Goal: Task Accomplishment & Management: Manage account settings

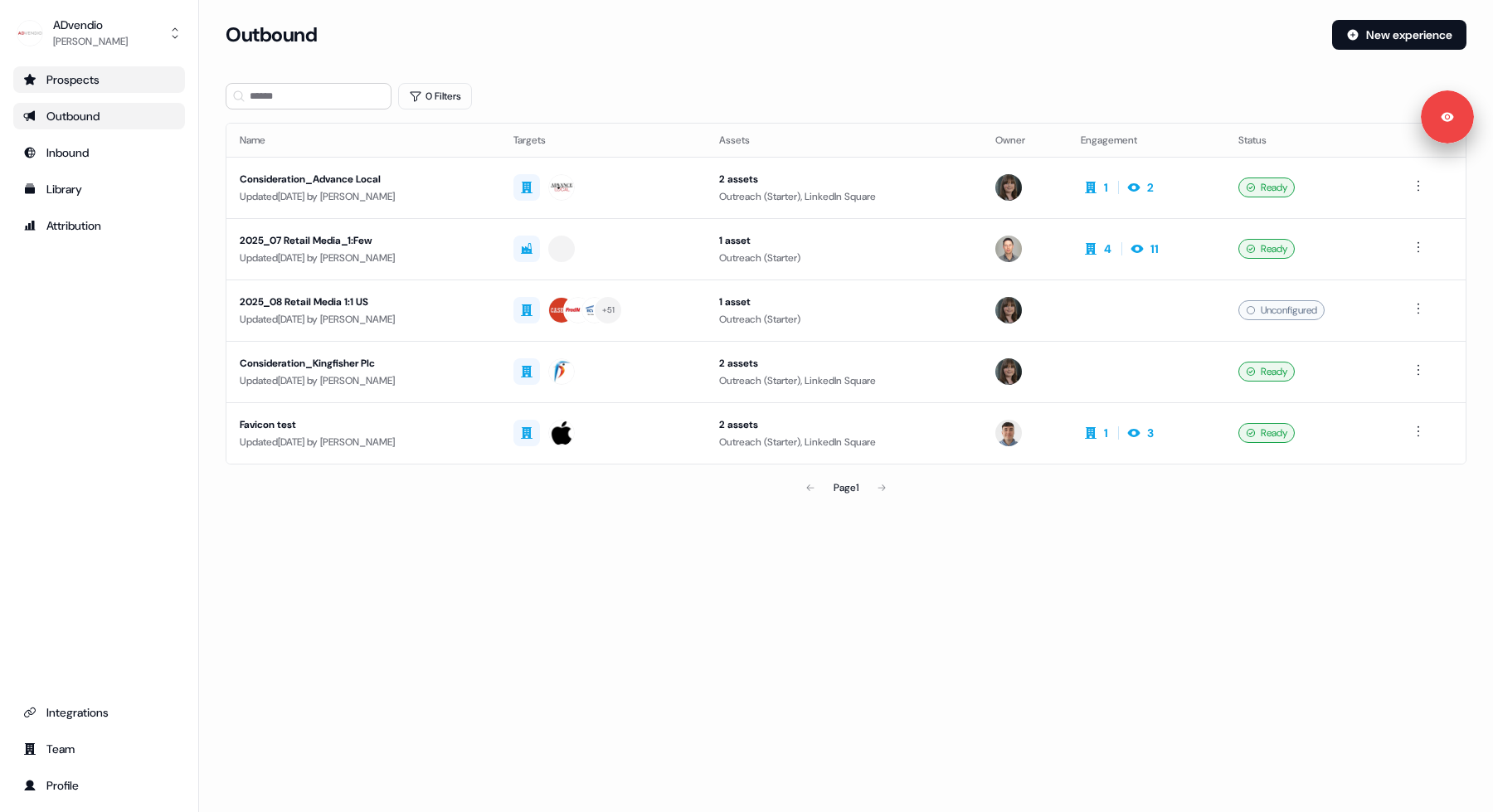
click at [134, 86] on div "Prospects" at bounding box center [99, 79] width 152 height 16
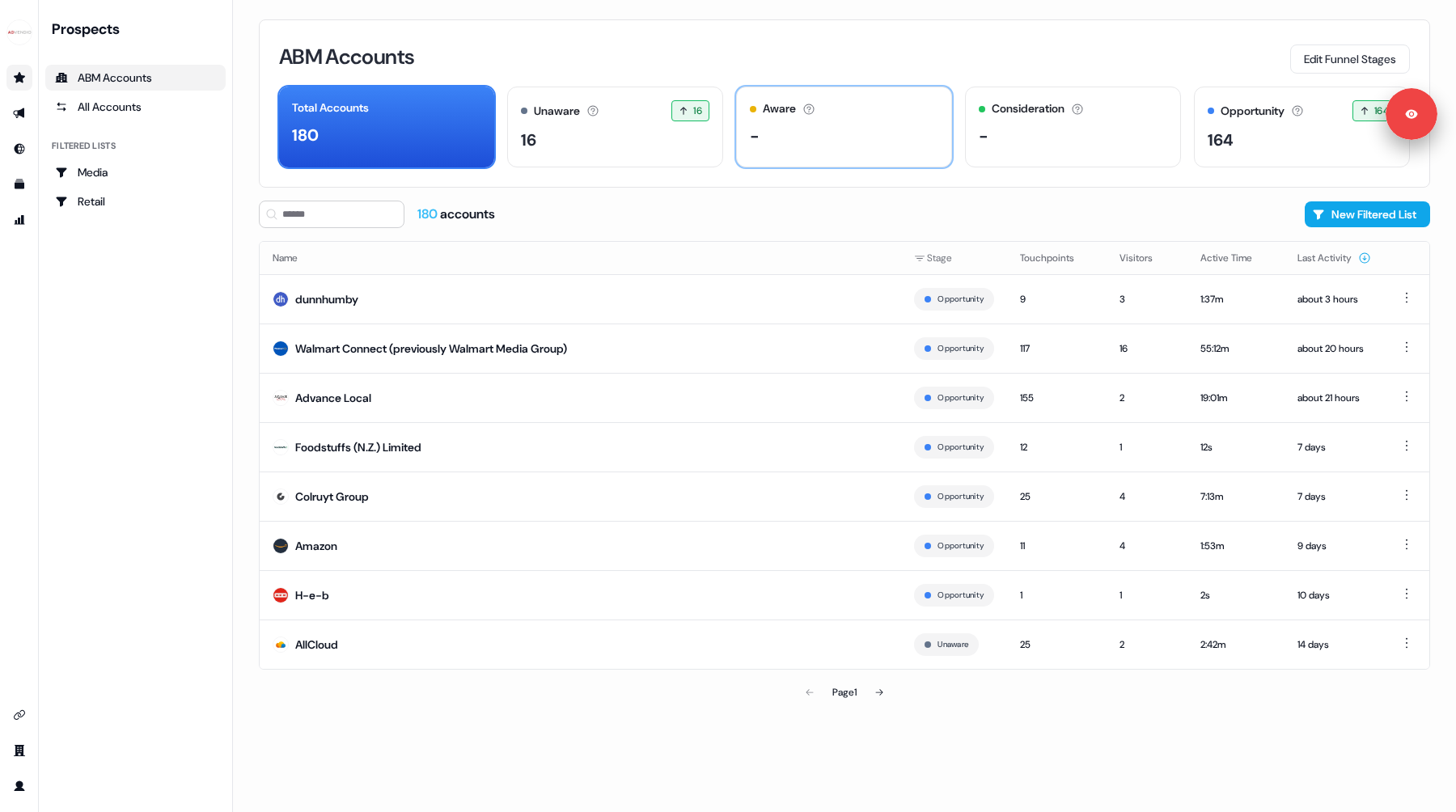
click at [845, 144] on div "-" at bounding box center [844, 136] width 189 height 25
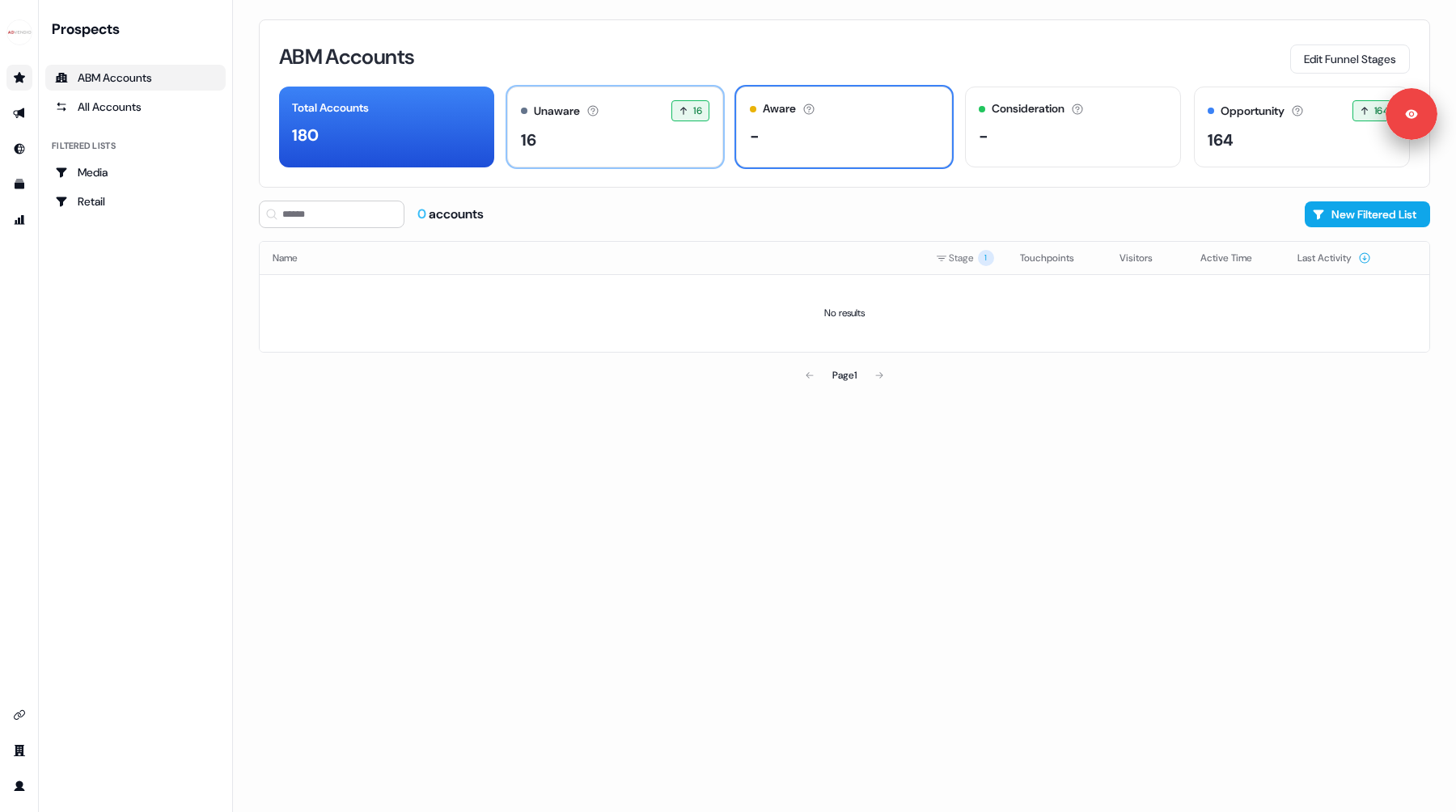
click at [671, 139] on div "16" at bounding box center [615, 140] width 189 height 25
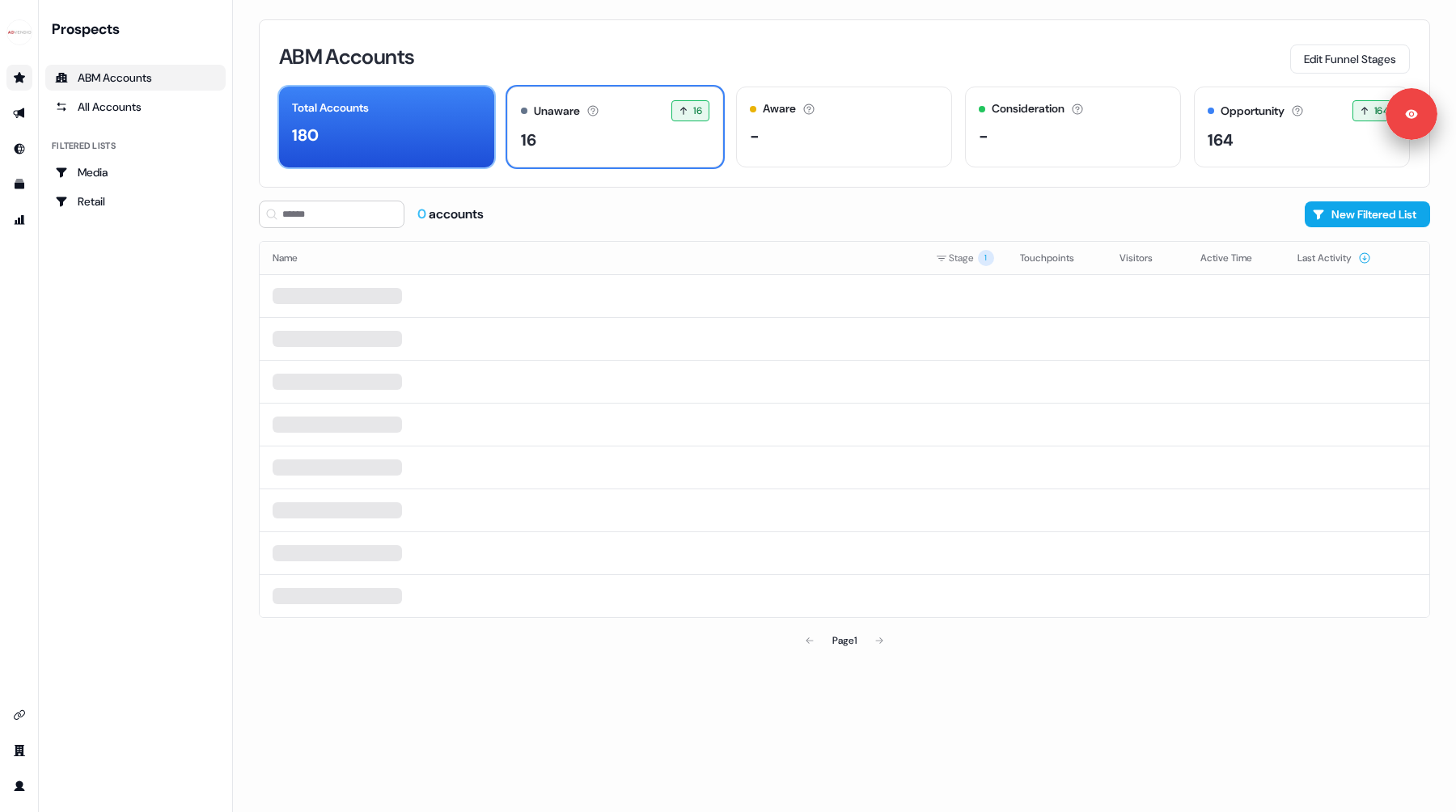
click at [453, 133] on div "180" at bounding box center [387, 135] width 189 height 25
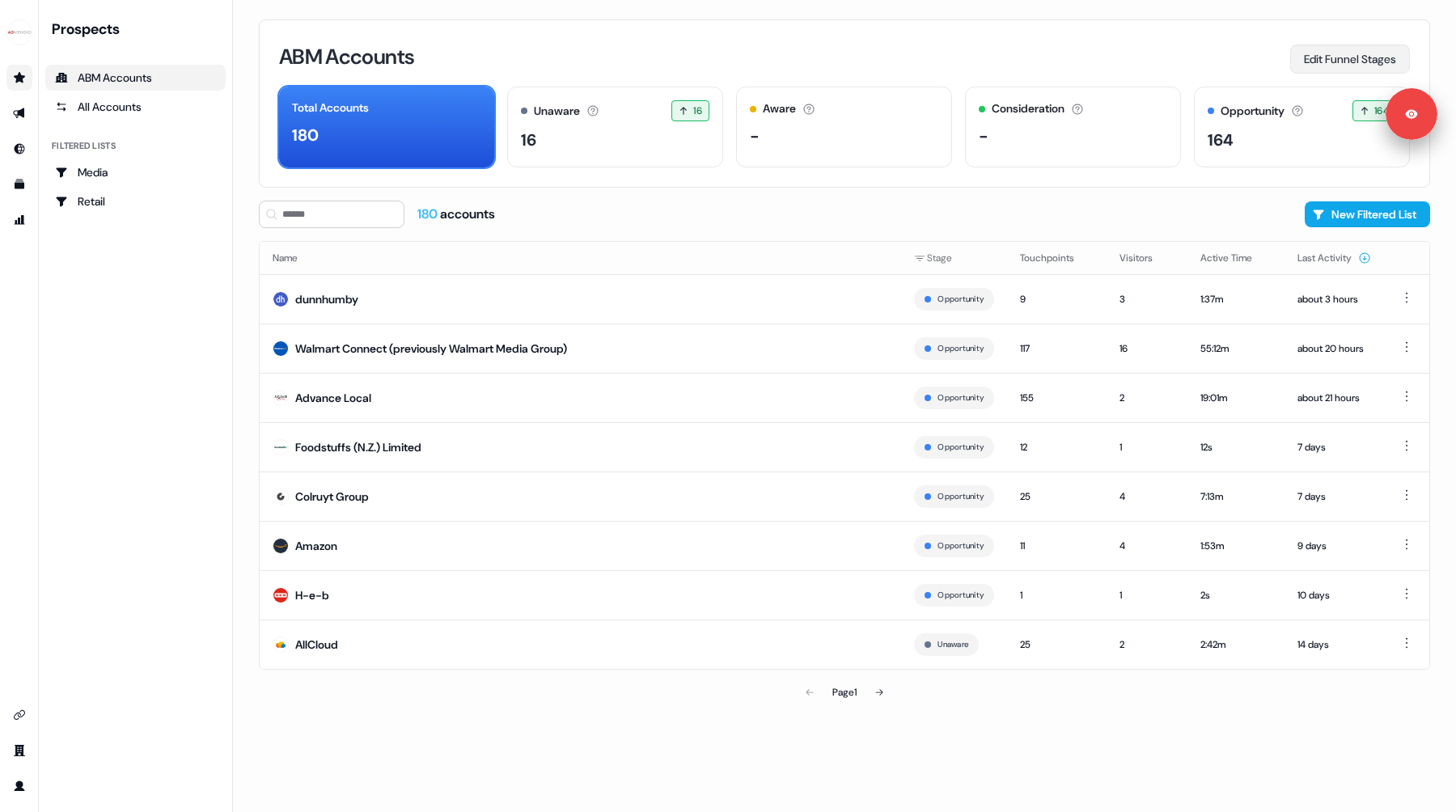
click at [1328, 69] on button "Edit Funnel Stages" at bounding box center [1350, 59] width 119 height 29
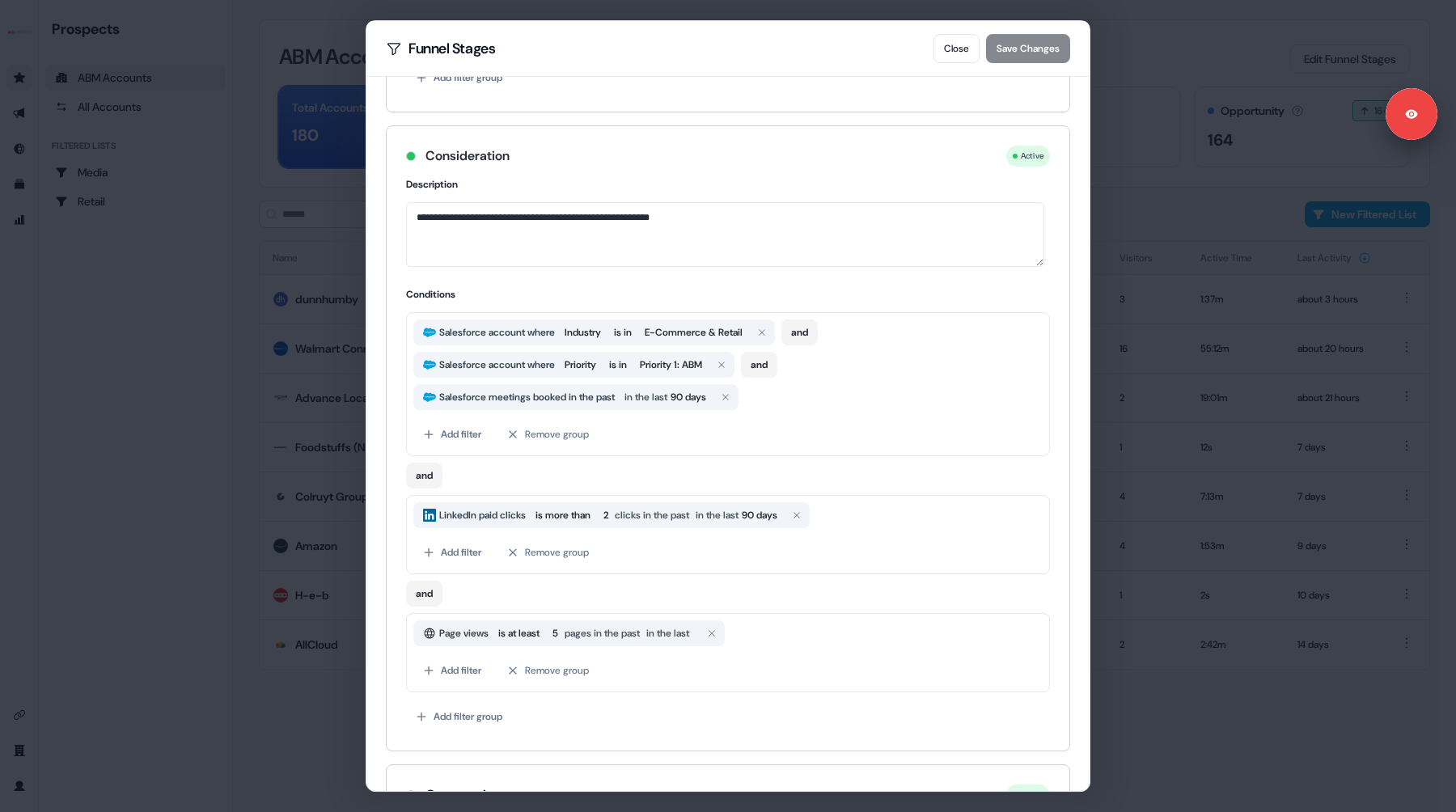
scroll to position [668, 0]
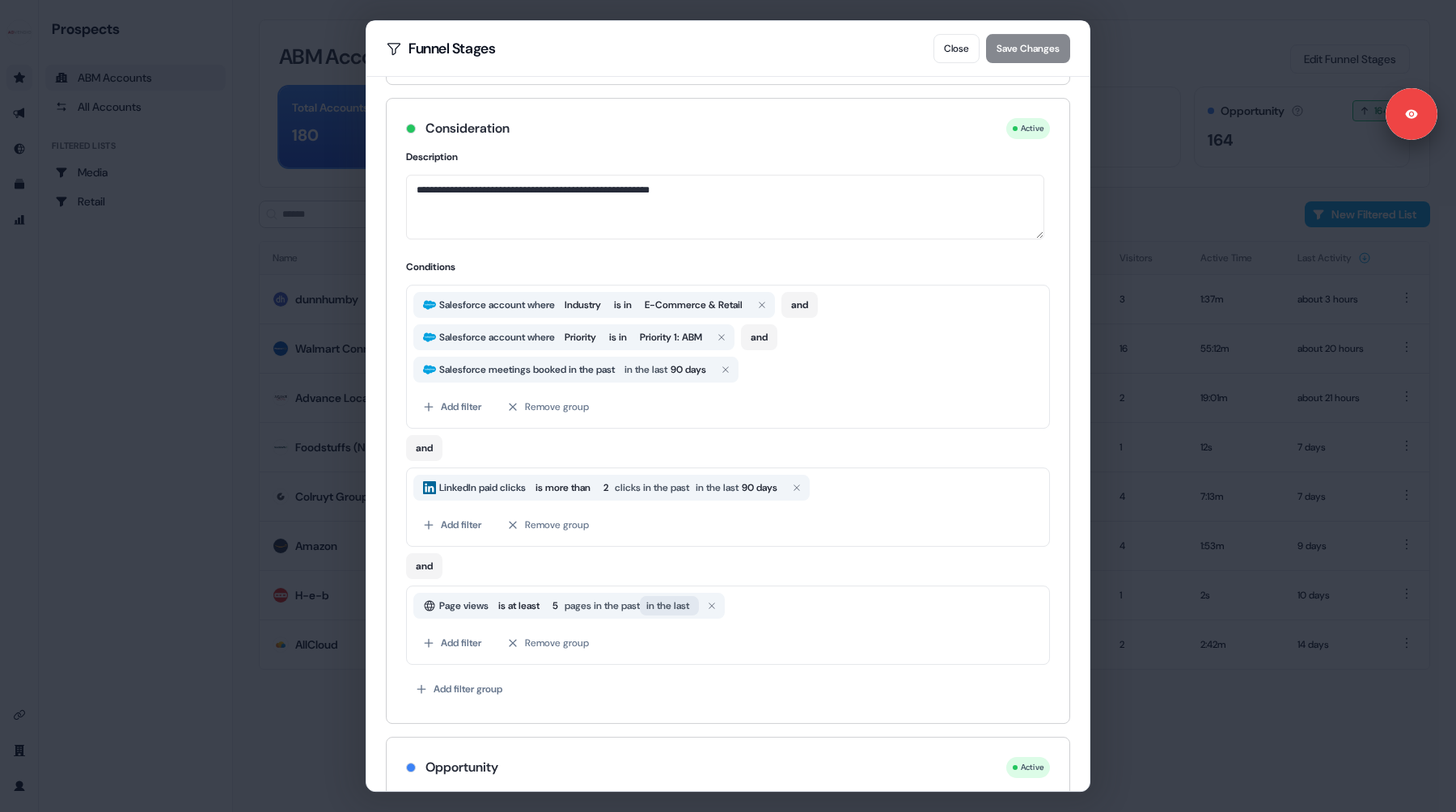
click at [699, 607] on button "in the last" at bounding box center [668, 606] width 59 height 19
click at [1053, 46] on button "Save Changes" at bounding box center [1028, 48] width 84 height 29
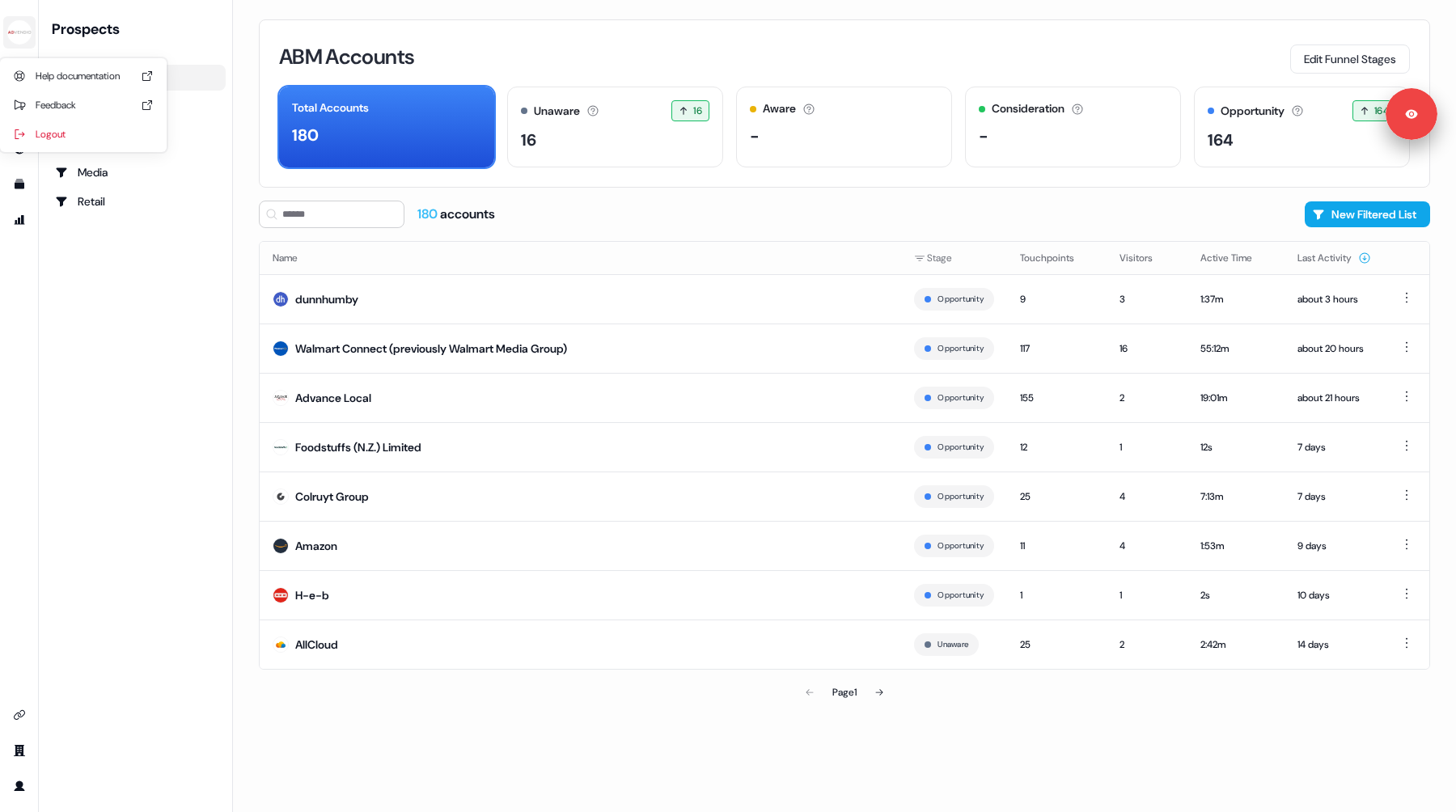
click at [14, 27] on img "side nav menu" at bounding box center [19, 32] width 26 height 26
click at [61, 321] on nav "Help documentation Feedback Logout Prospects ABM Accounts All Accounts Filtered…" at bounding box center [117, 406] width 233 height 812
click at [1268, 109] on div "Opportunity" at bounding box center [1253, 110] width 64 height 17
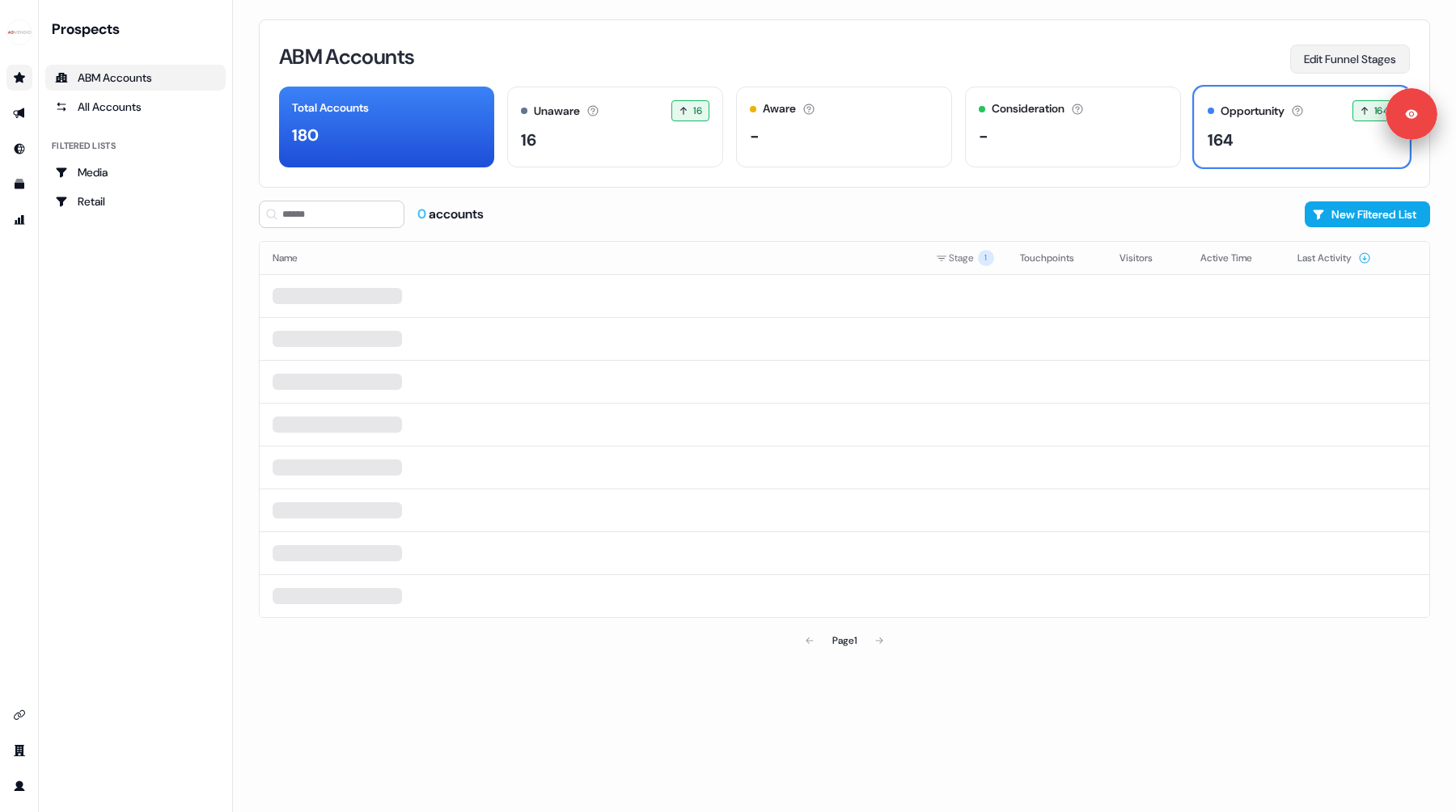
click at [1352, 46] on button "Edit Funnel Stages" at bounding box center [1350, 59] width 119 height 29
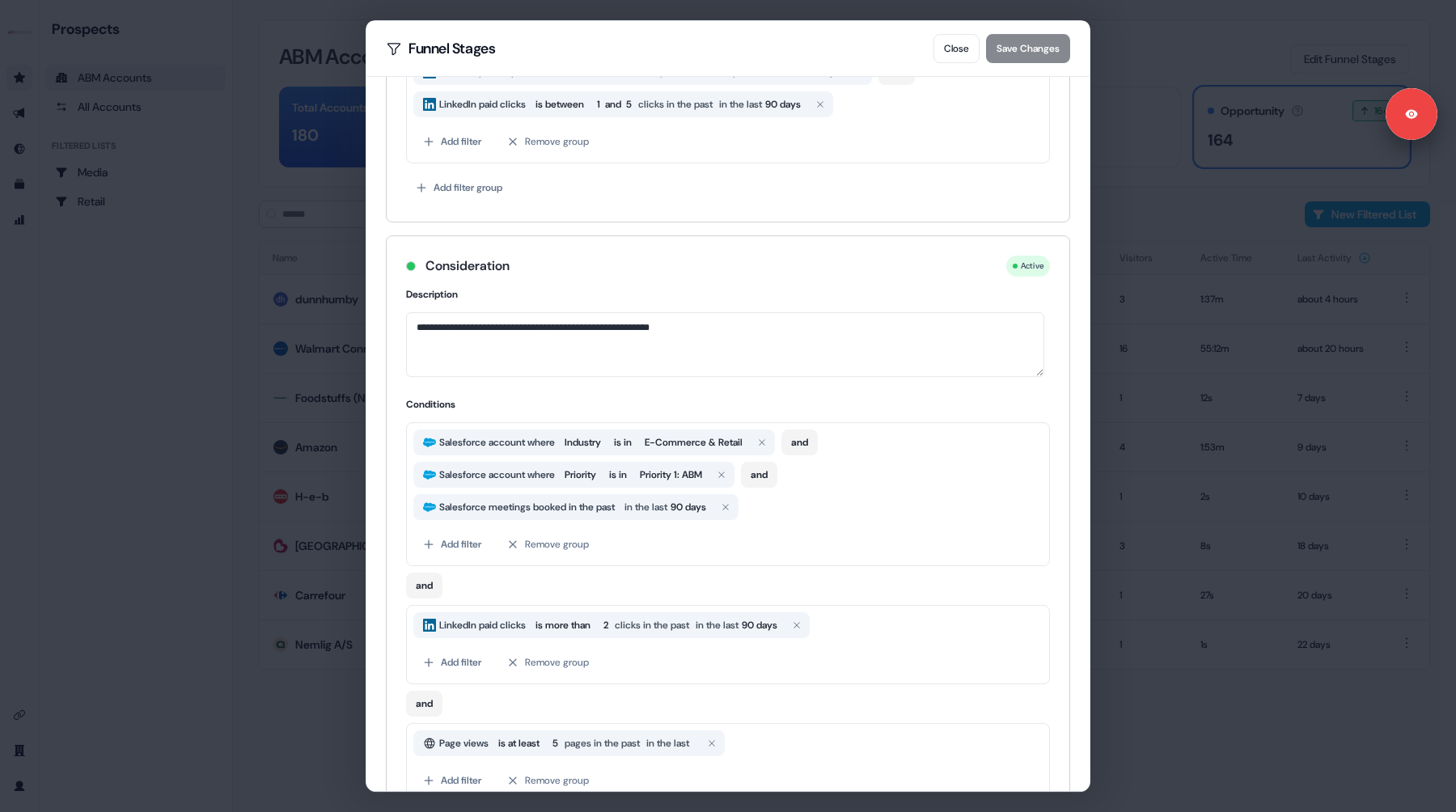
scroll to position [1016, 0]
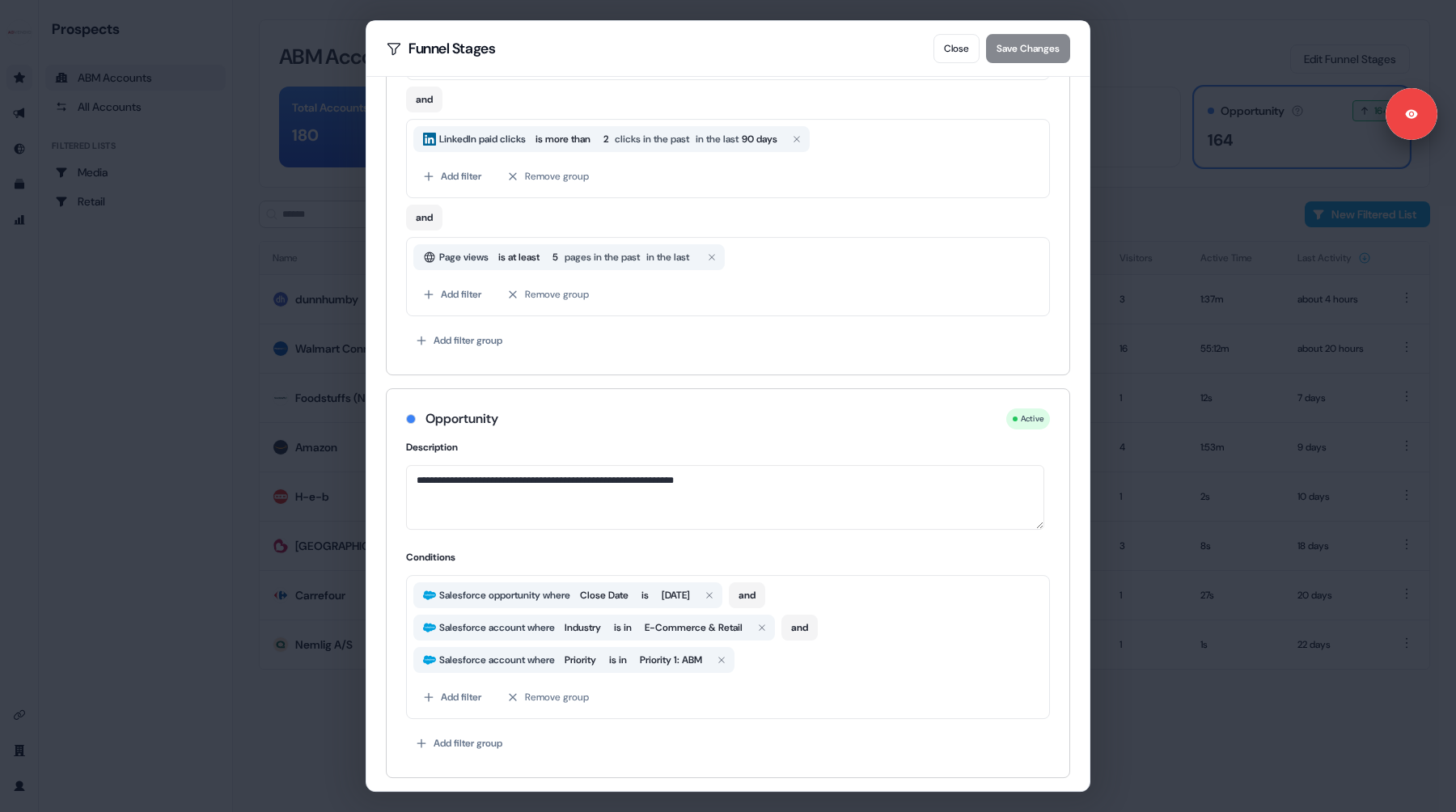
click at [1131, 41] on div "**********" at bounding box center [728, 406] width 1456 height 812
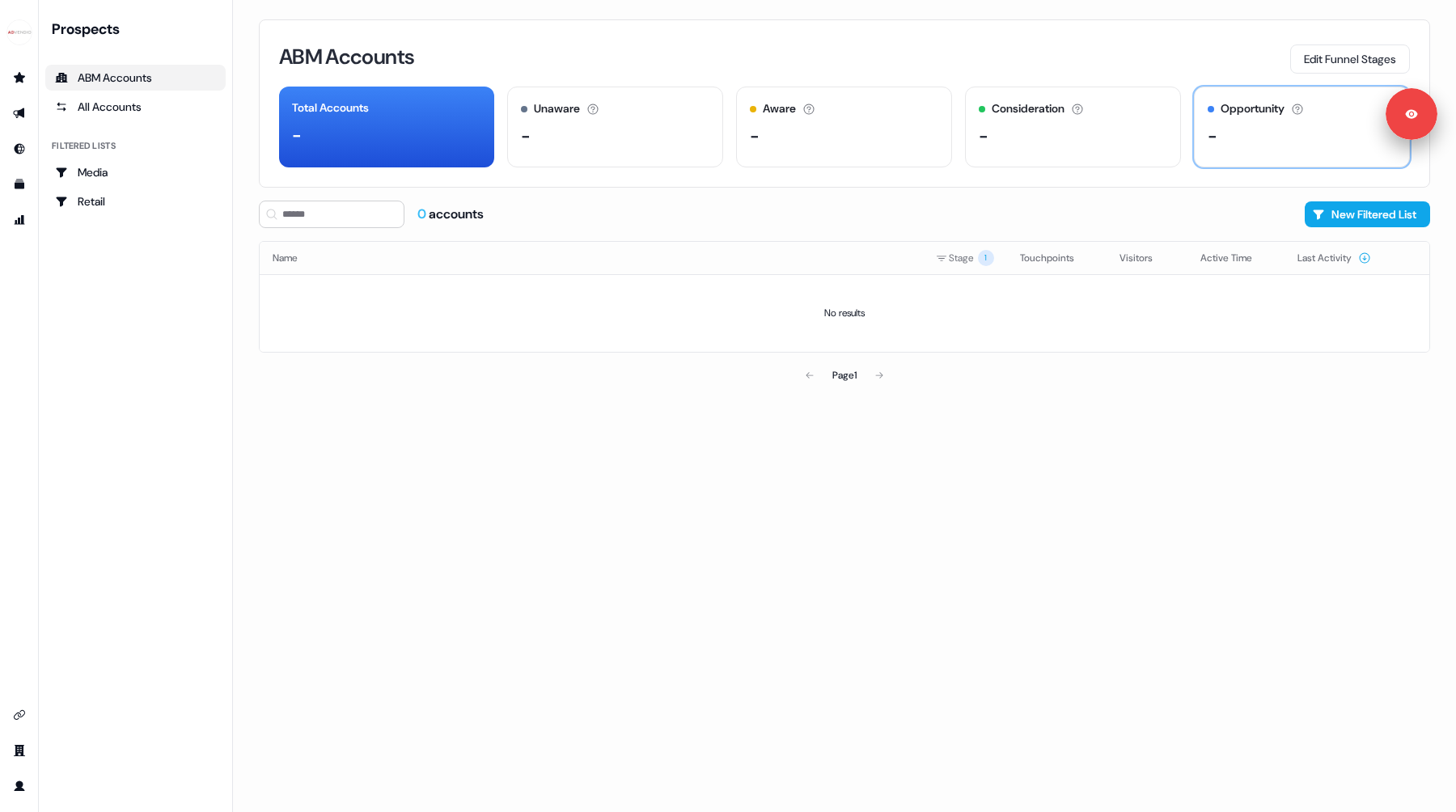
click at [1259, 107] on div "Opportunity" at bounding box center [1253, 108] width 64 height 17
click at [488, 127] on div "Total Accounts -" at bounding box center [386, 127] width 215 height 81
